Goal: Transaction & Acquisition: Book appointment/travel/reservation

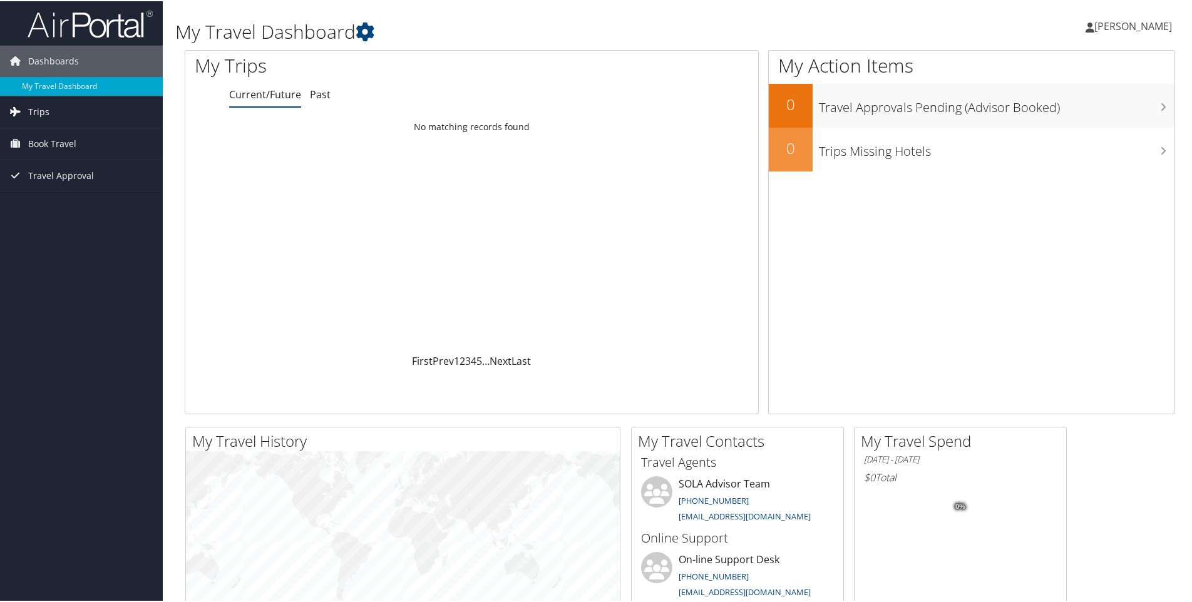
click at [34, 111] on span "Trips" at bounding box center [38, 110] width 21 height 31
click at [65, 151] on link "Past Trips" at bounding box center [81, 154] width 163 height 19
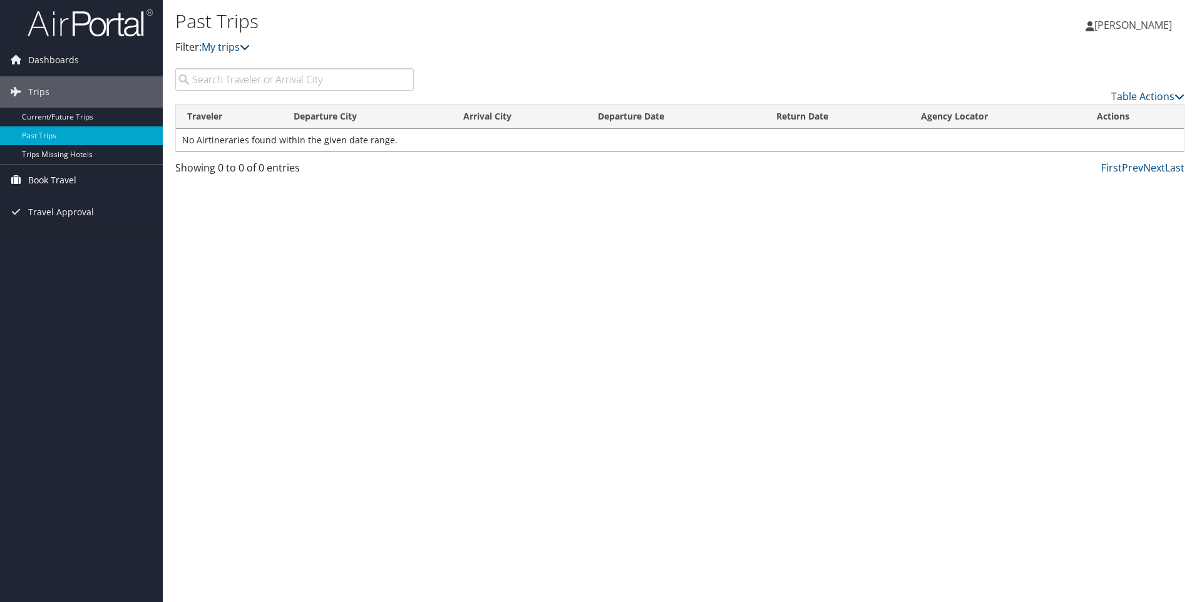
click at [73, 179] on span "Book Travel" at bounding box center [52, 180] width 48 height 31
click at [59, 58] on span "Dashboards" at bounding box center [53, 59] width 51 height 31
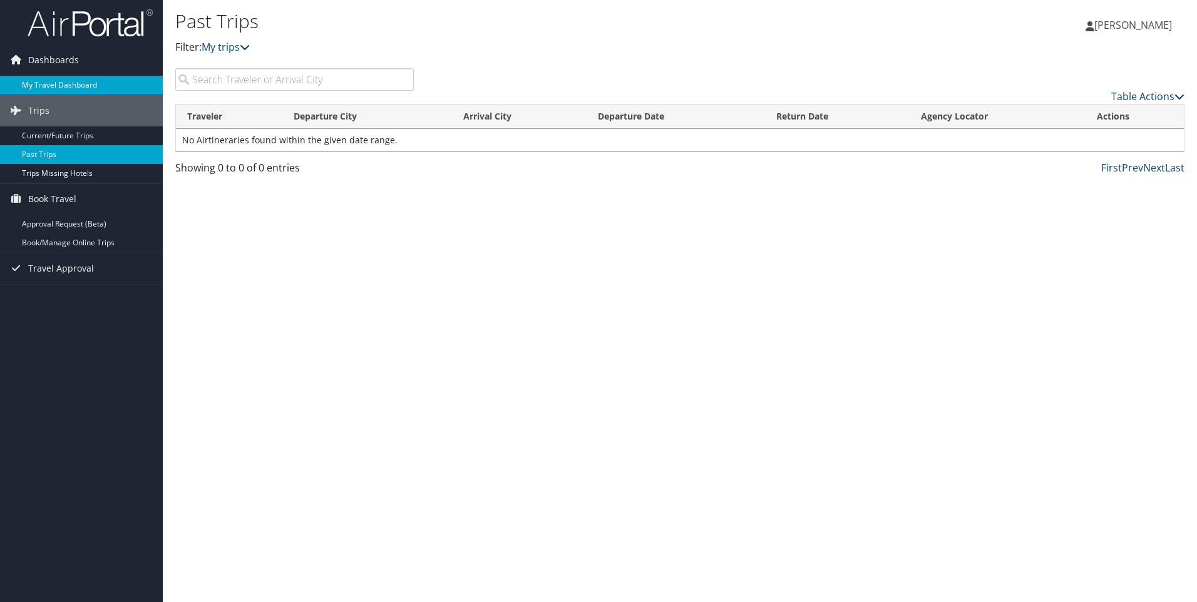
click at [56, 84] on link "My Travel Dashboard" at bounding box center [81, 85] width 163 height 19
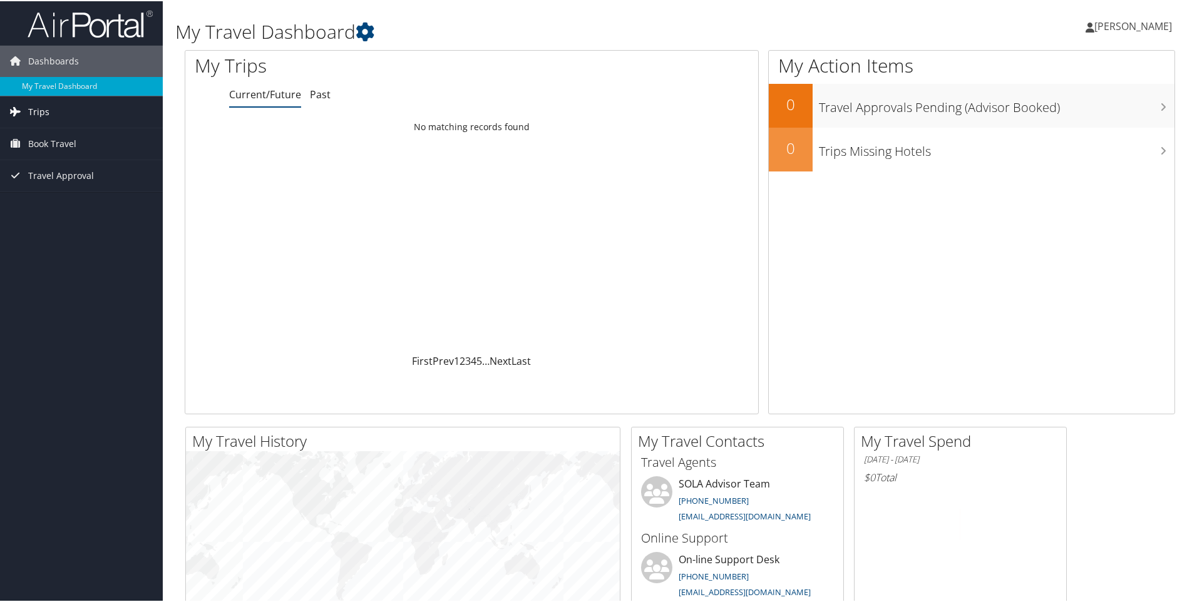
click at [41, 108] on span "Trips" at bounding box center [38, 110] width 21 height 31
click at [56, 199] on span "Book Travel" at bounding box center [52, 198] width 48 height 31
click at [93, 242] on link "Book/Manage Online Trips" at bounding box center [81, 243] width 163 height 19
click at [49, 249] on link "Book/Manage Online Trips" at bounding box center [81, 243] width 163 height 19
